Goal: Navigation & Orientation: Find specific page/section

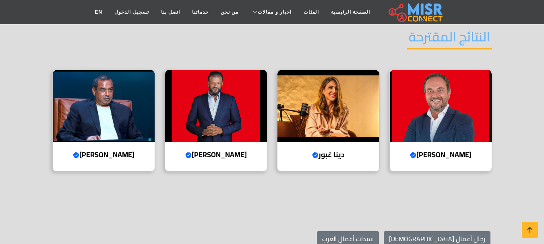
scroll to position [1178, 0]
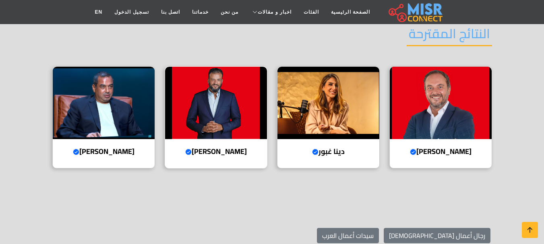
click at [214, 79] on img at bounding box center [216, 103] width 102 height 72
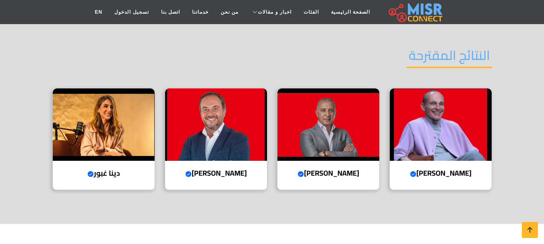
scroll to position [1310, 0]
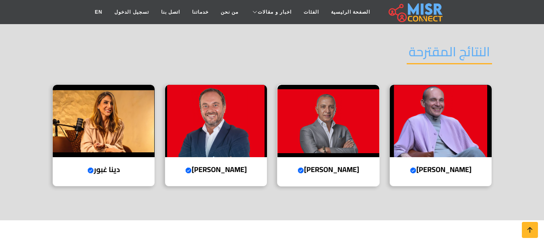
click at [327, 85] on img at bounding box center [328, 121] width 102 height 72
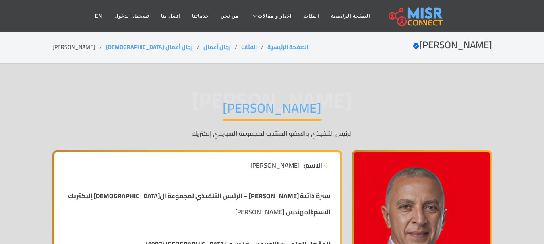
click at [251, 100] on h1 "أحمد السويدي" at bounding box center [272, 110] width 99 height 21
click at [396, 20] on img at bounding box center [415, 16] width 54 height 20
